Goal: Task Accomplishment & Management: Complete application form

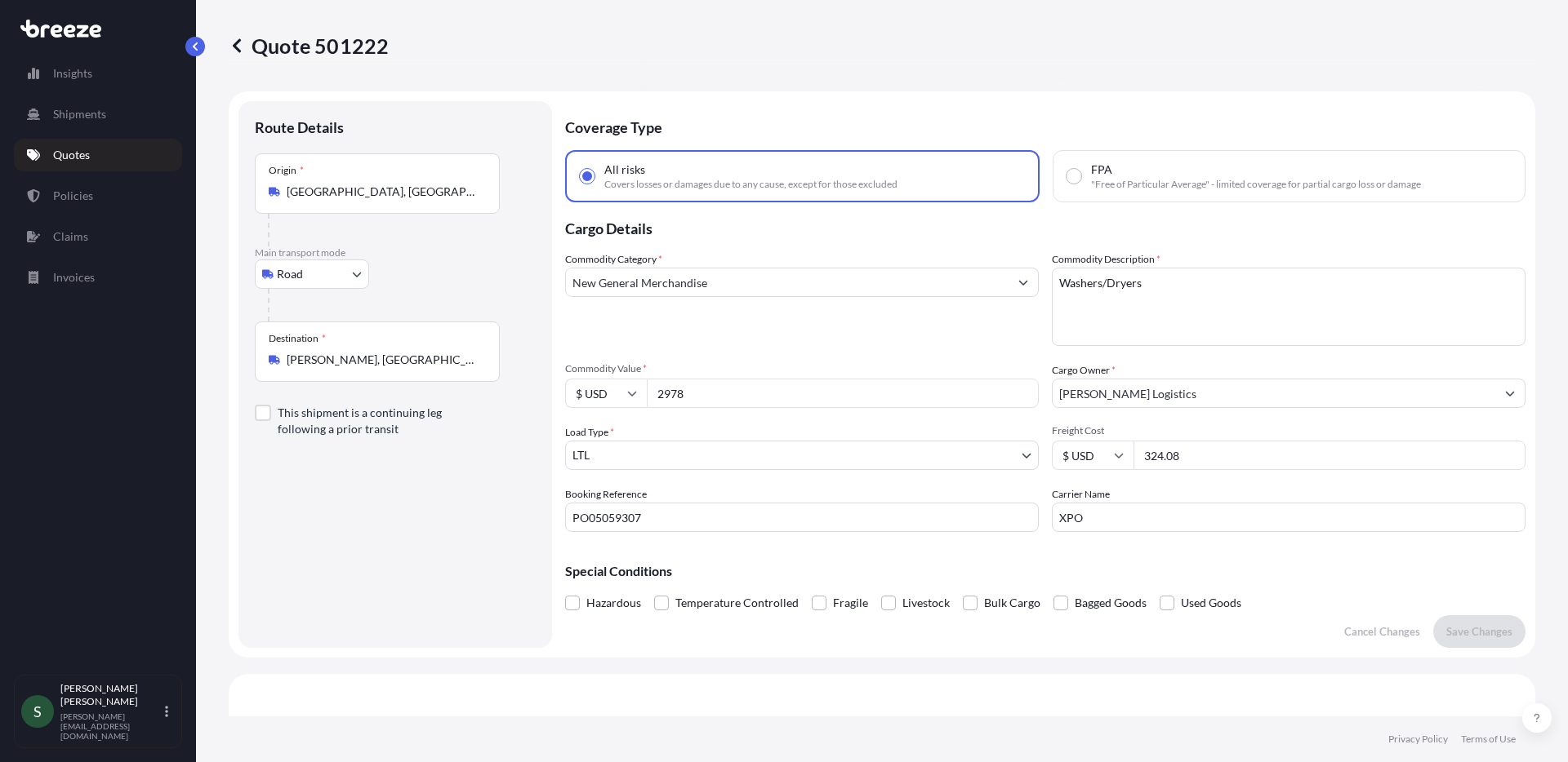
select select "Road"
select select "1"
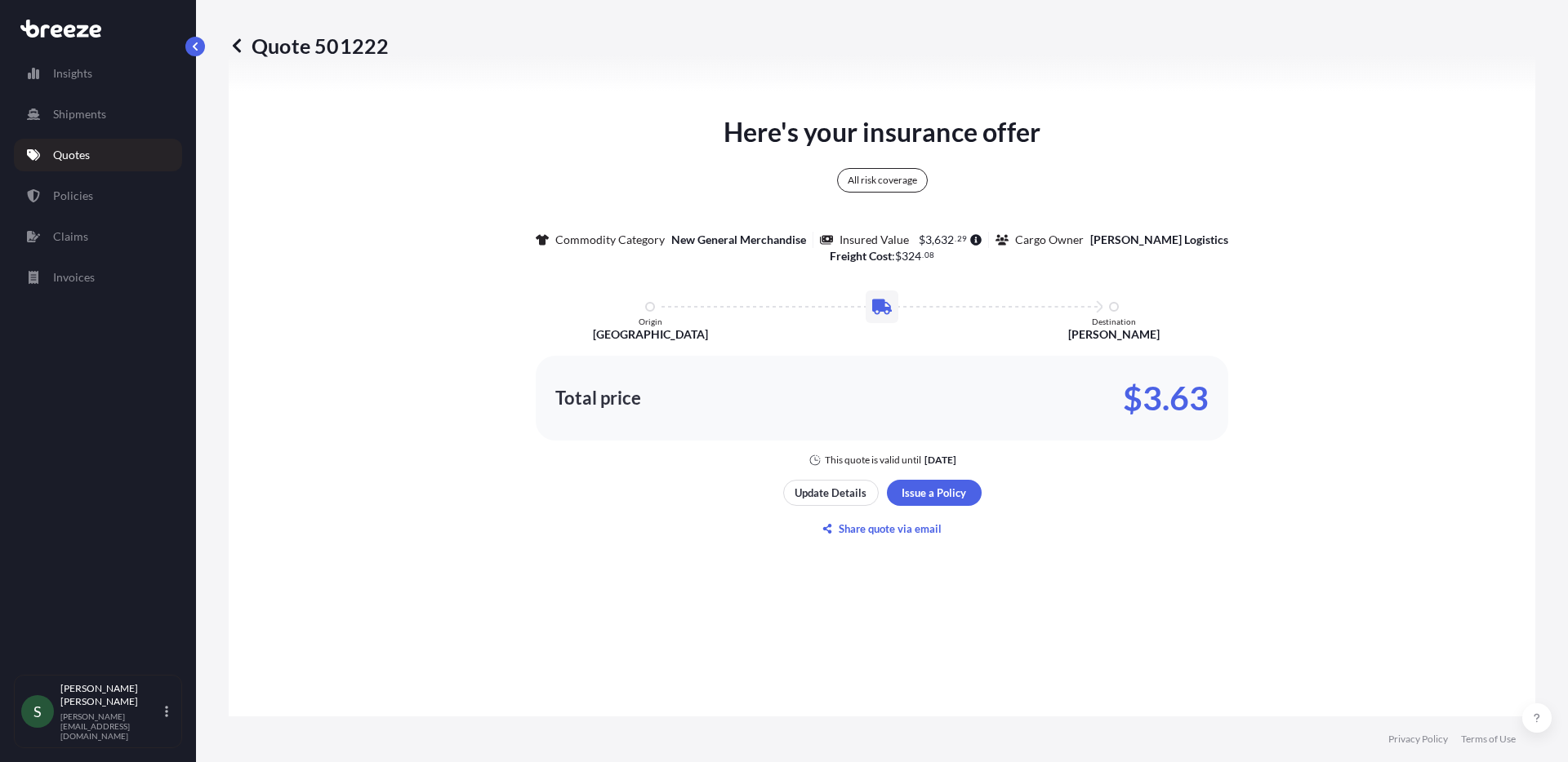
click at [68, 162] on p "Quotes" at bounding box center [71, 154] width 37 height 16
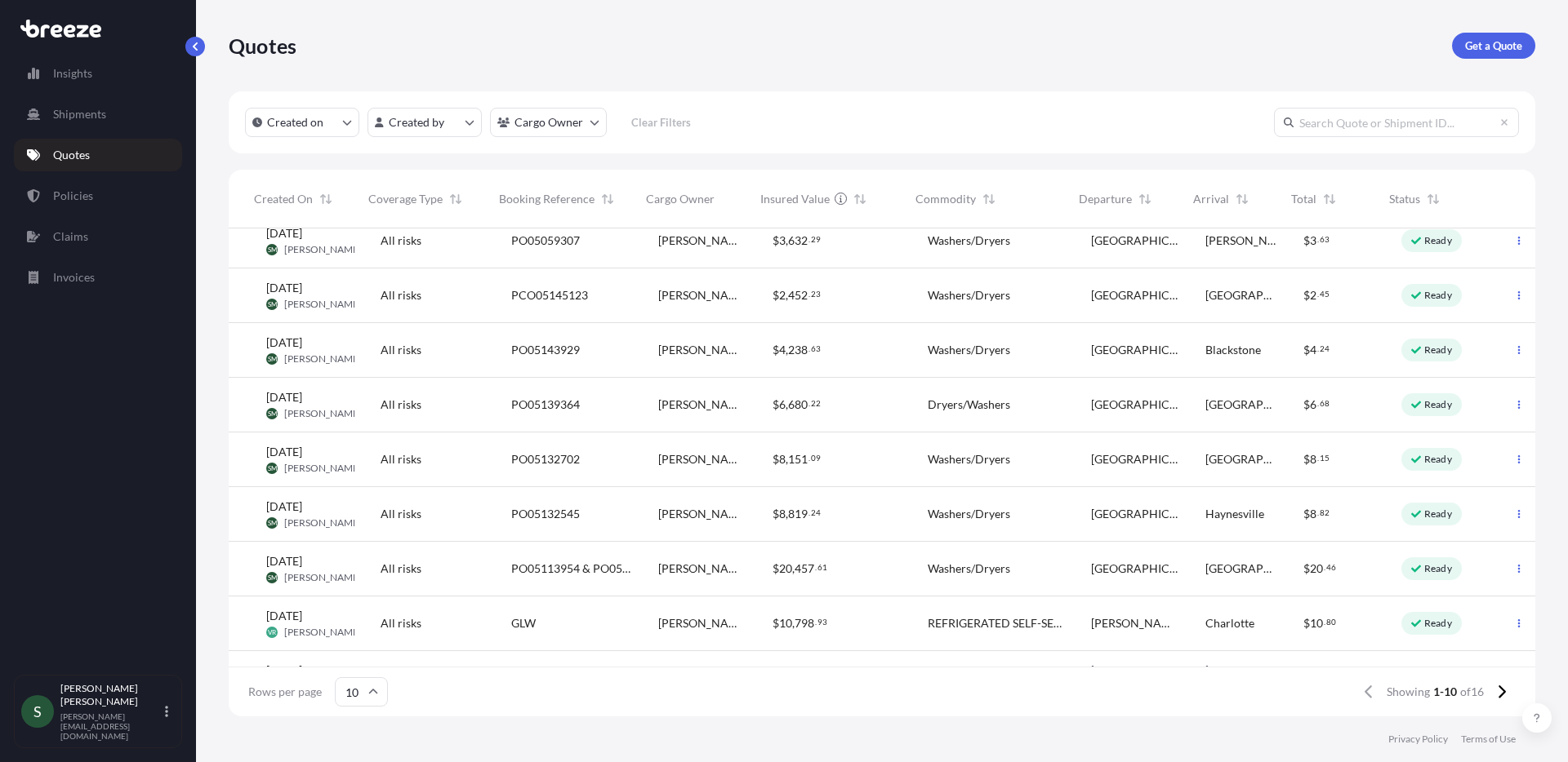
scroll to position [0, 85]
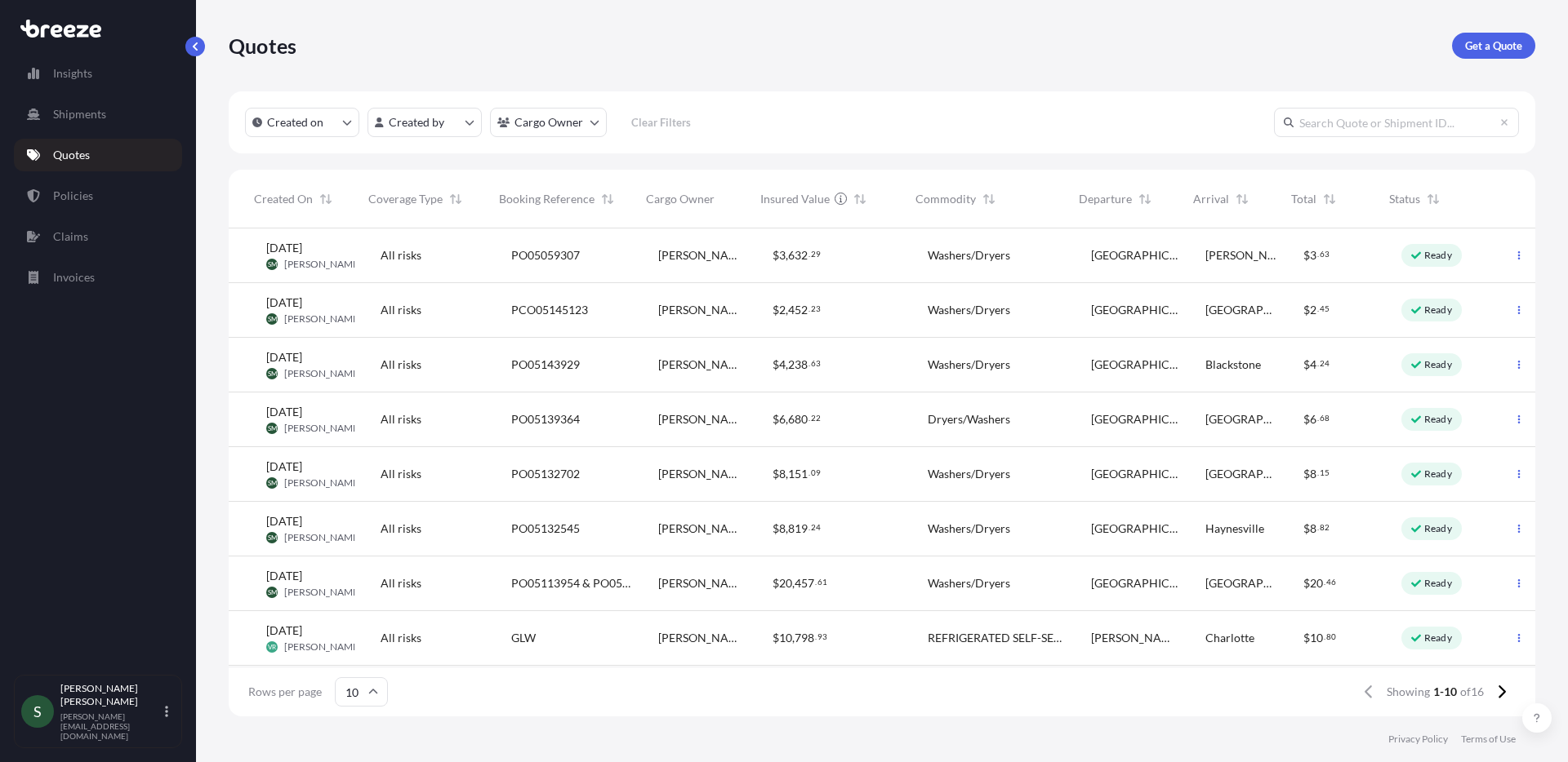
click at [832, 17] on div "Quotes Get a Quote" at bounding box center [882, 45] width 1306 height 91
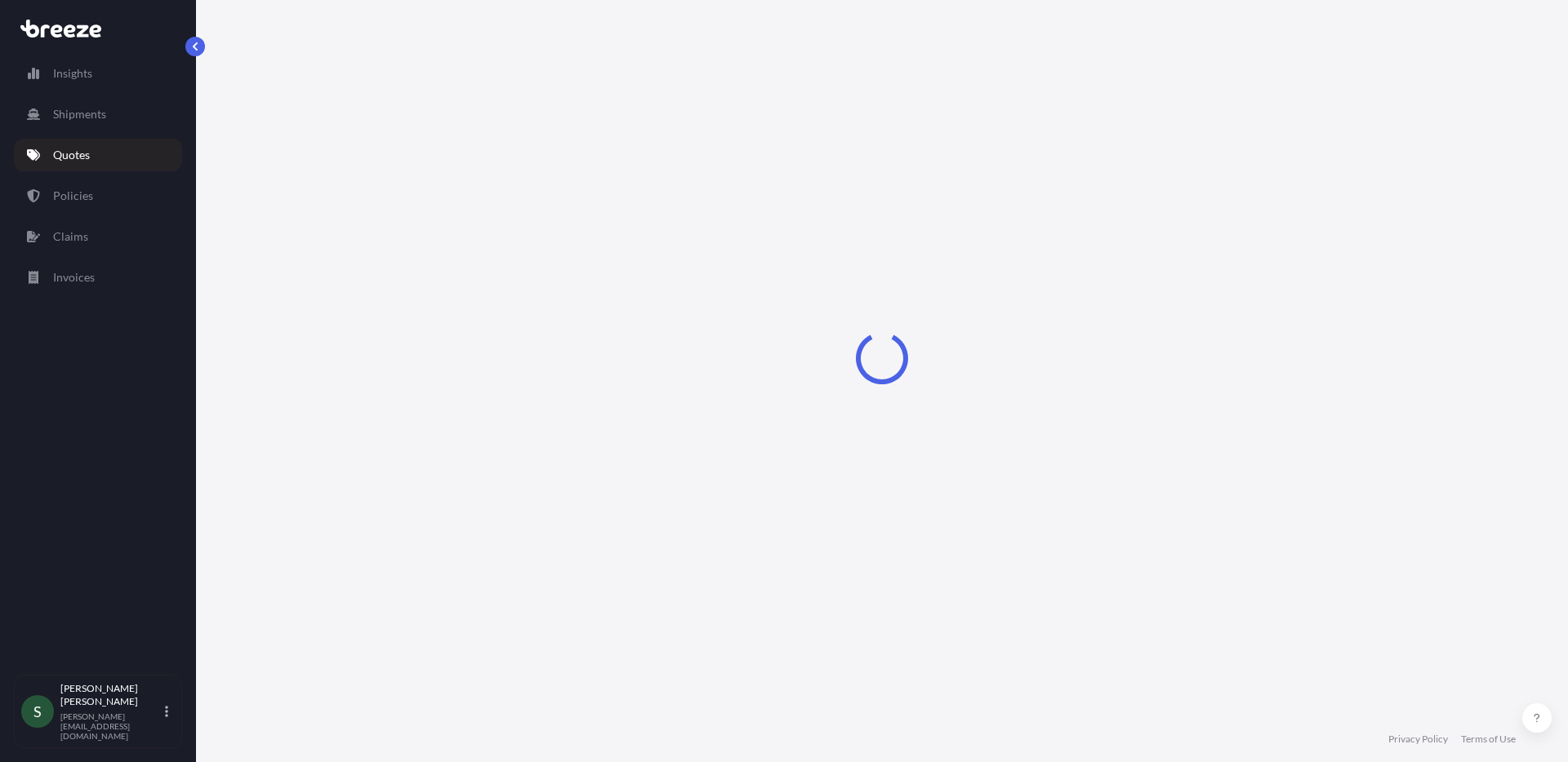
drag, startPoint x: 401, startPoint y: 170, endPoint x: 422, endPoint y: 185, distance: 25.8
select select "Road"
select select "1"
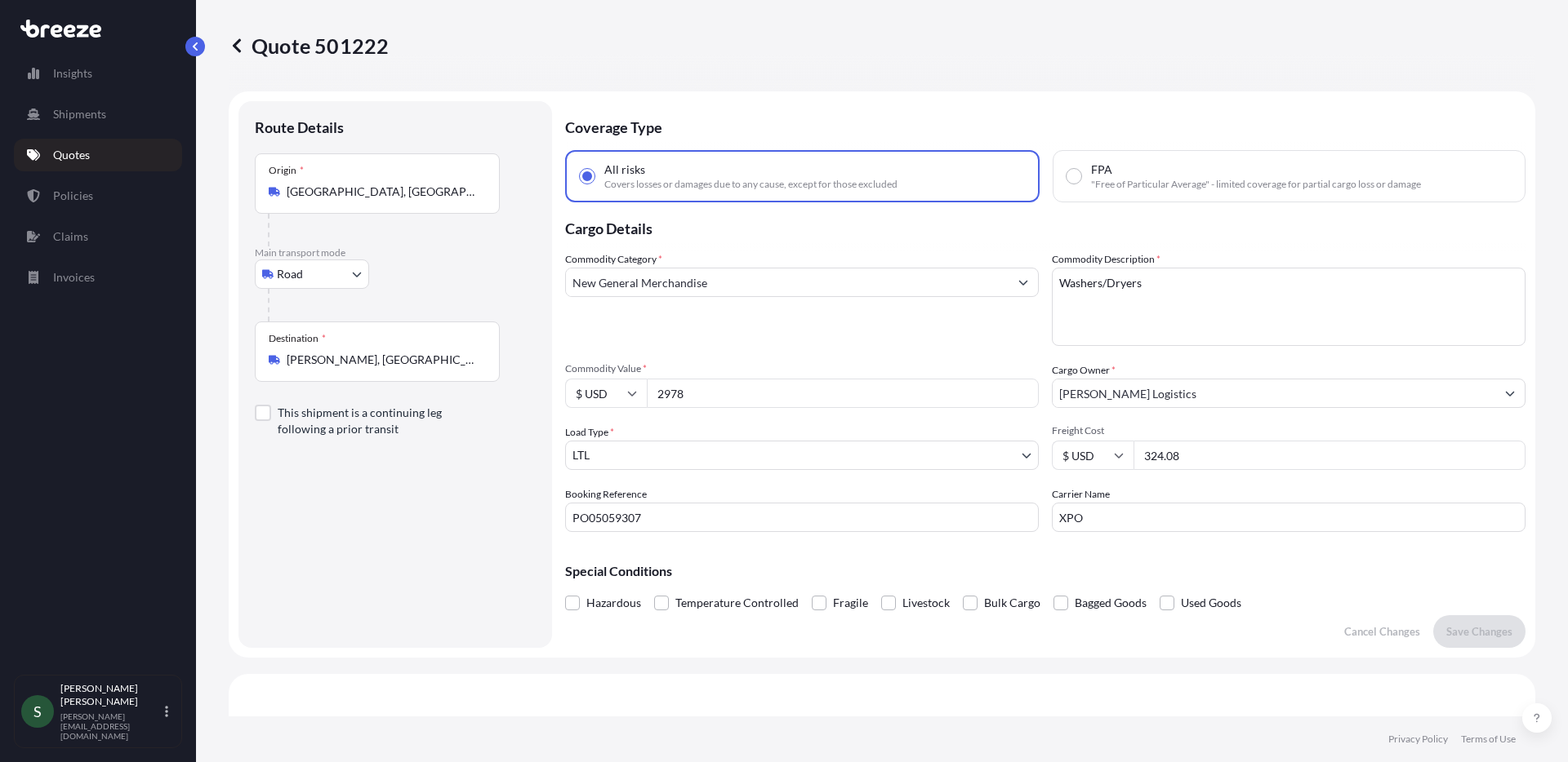
click at [100, 166] on link "Quotes" at bounding box center [98, 154] width 168 height 32
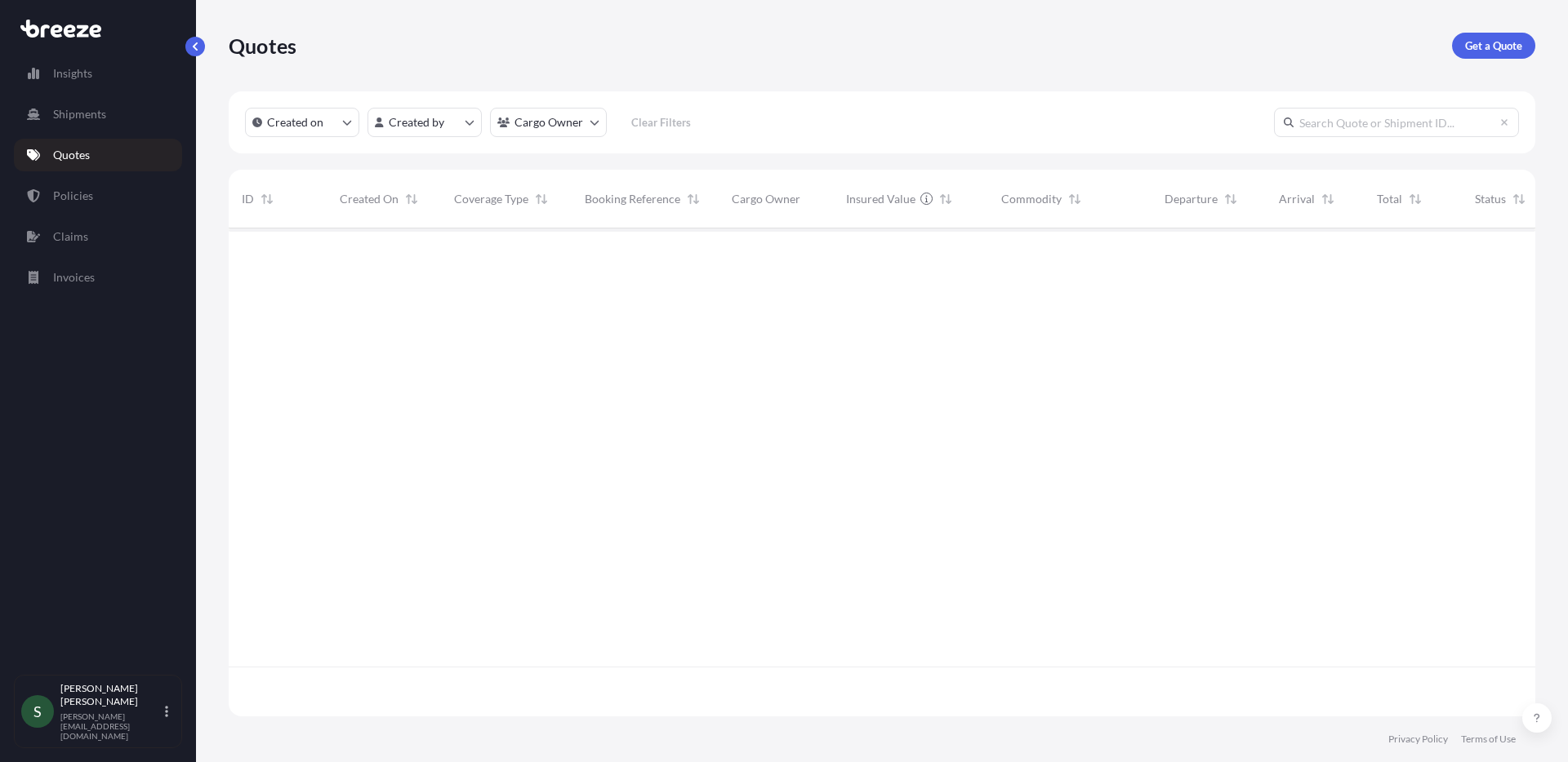
click at [102, 166] on link "Quotes" at bounding box center [98, 154] width 168 height 32
